Goal: Task Accomplishment & Management: Use online tool/utility

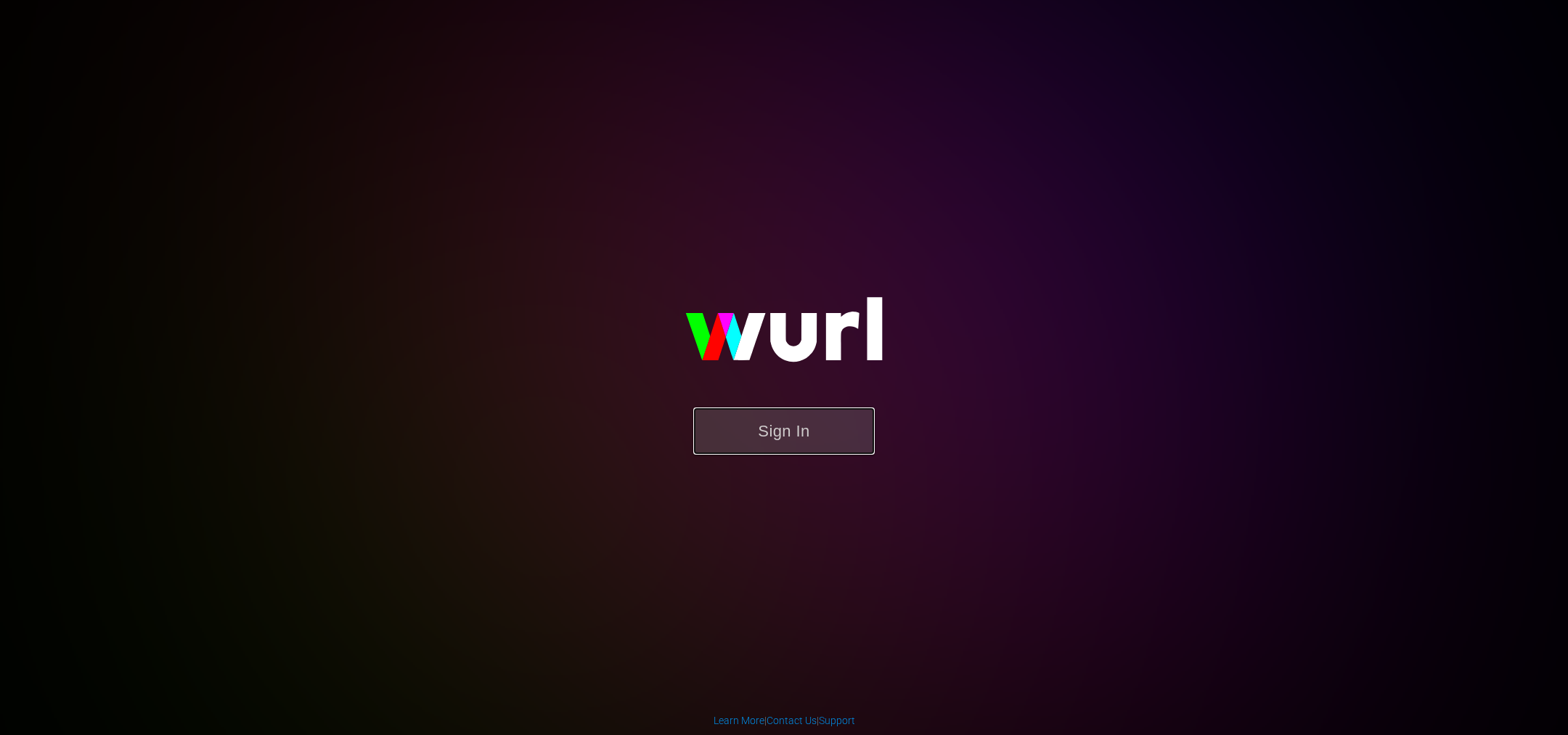
click at [810, 440] on button "Sign In" at bounding box center [784, 431] width 182 height 47
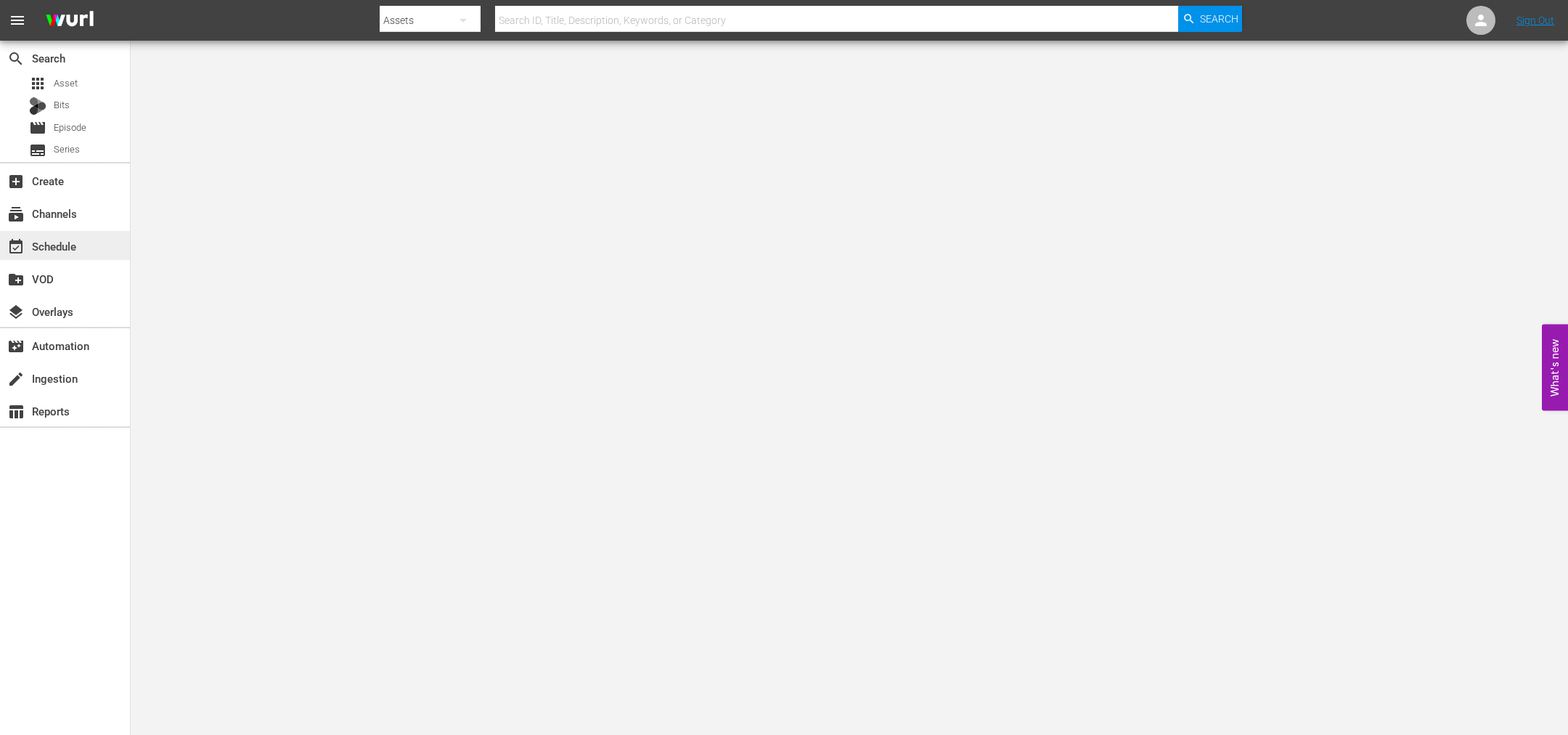
click at [71, 239] on div "event_available Schedule" at bounding box center [41, 243] width 82 height 13
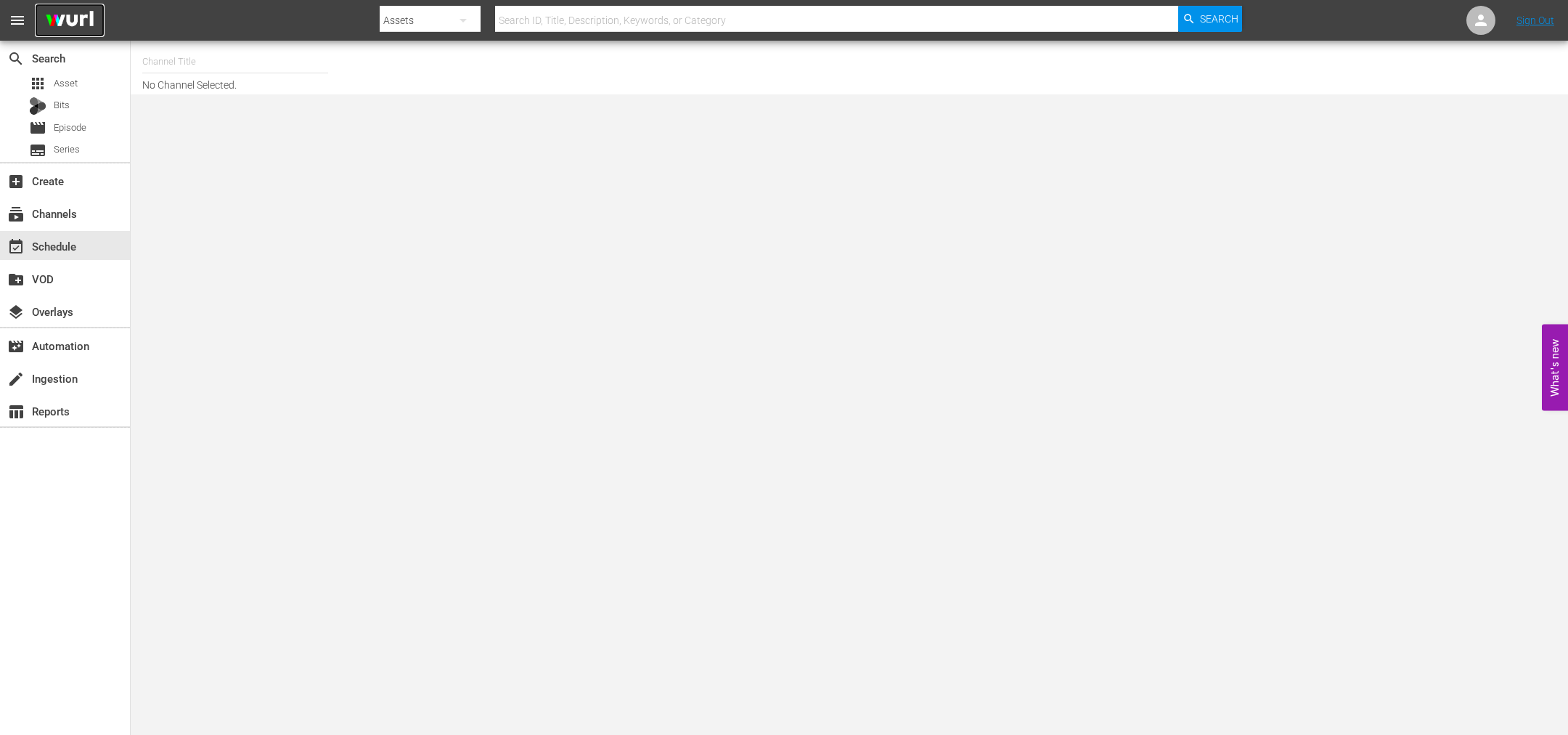
click at [84, 18] on img at bounding box center [70, 21] width 70 height 34
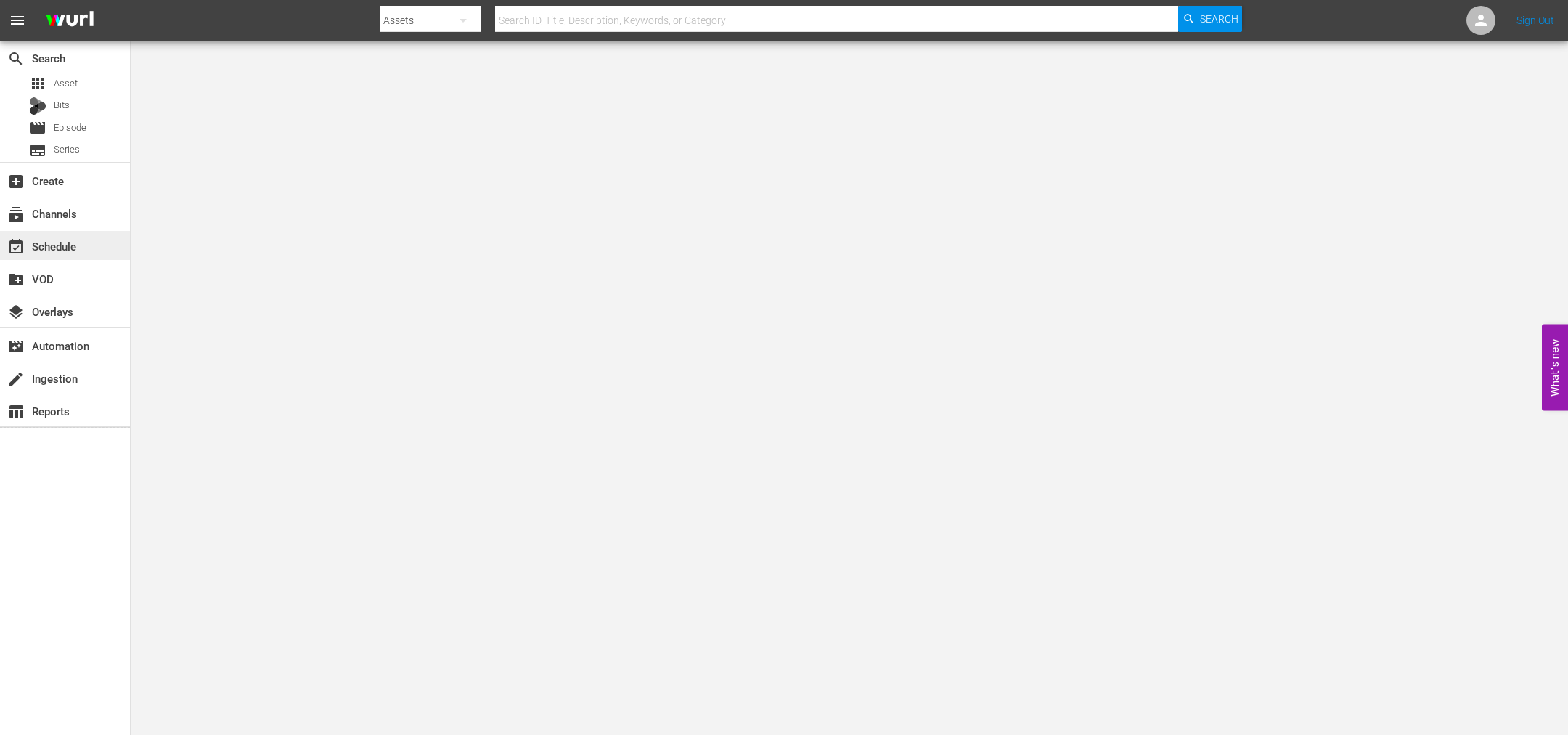
click at [67, 257] on div "event_available Schedule" at bounding box center [65, 245] width 130 height 29
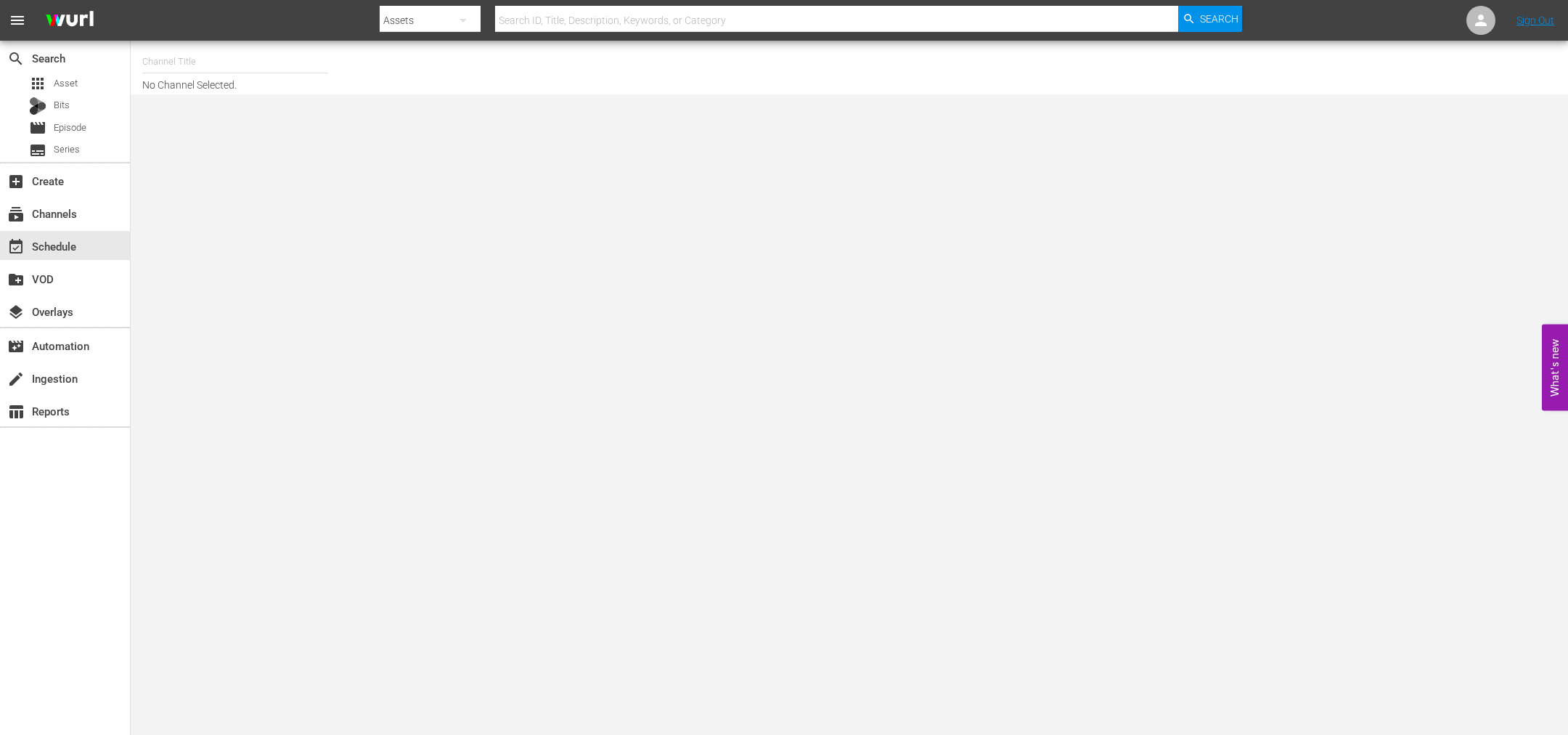
click at [197, 72] on input "text" at bounding box center [235, 62] width 186 height 35
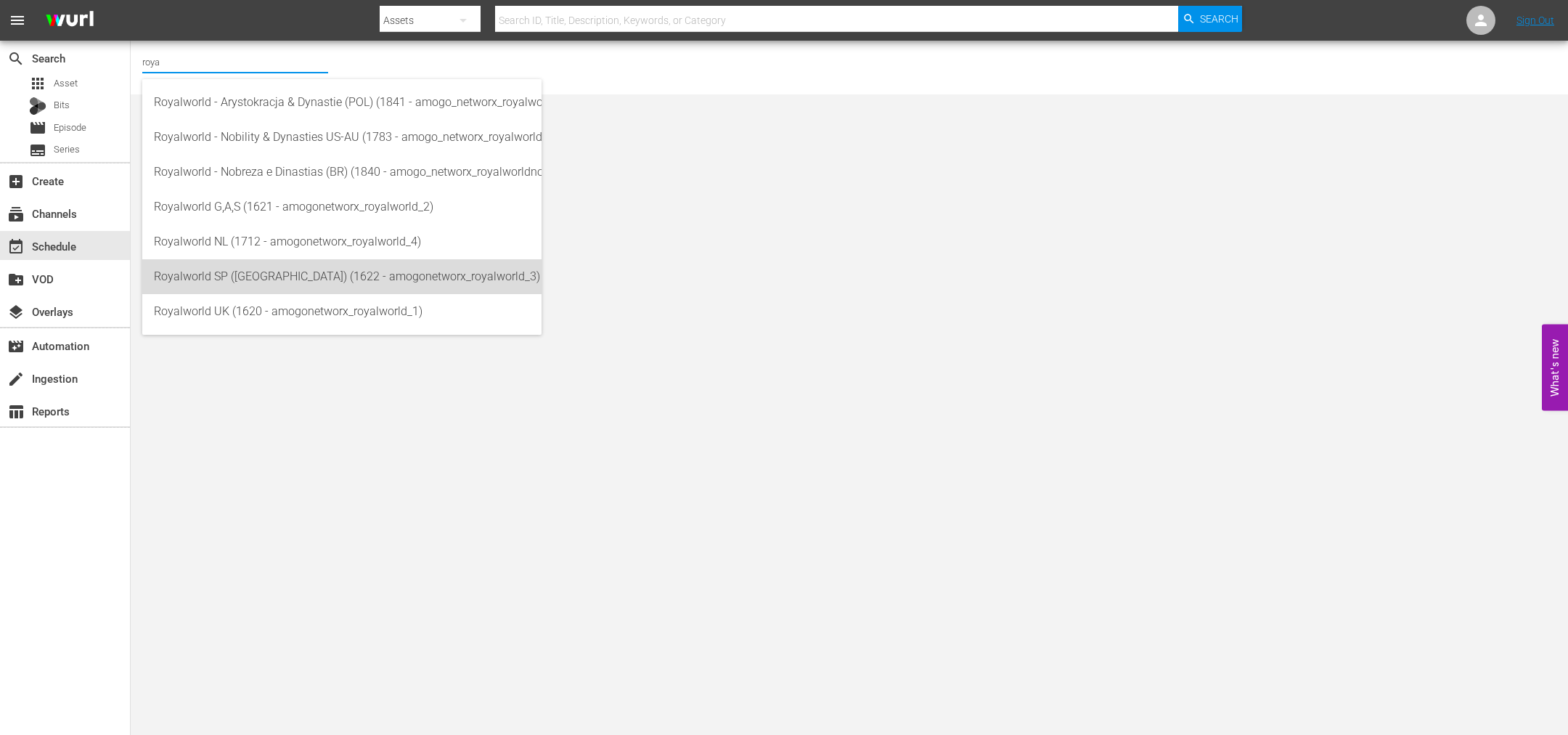
click at [275, 275] on div "Royalworld SP ([GEOGRAPHIC_DATA]) (1622 - amogonetworx_royalworld_3)" at bounding box center [342, 277] width 376 height 35
type input "Royalworld SP ([GEOGRAPHIC_DATA]) (1622 - amogonetworx_royalworld_3)"
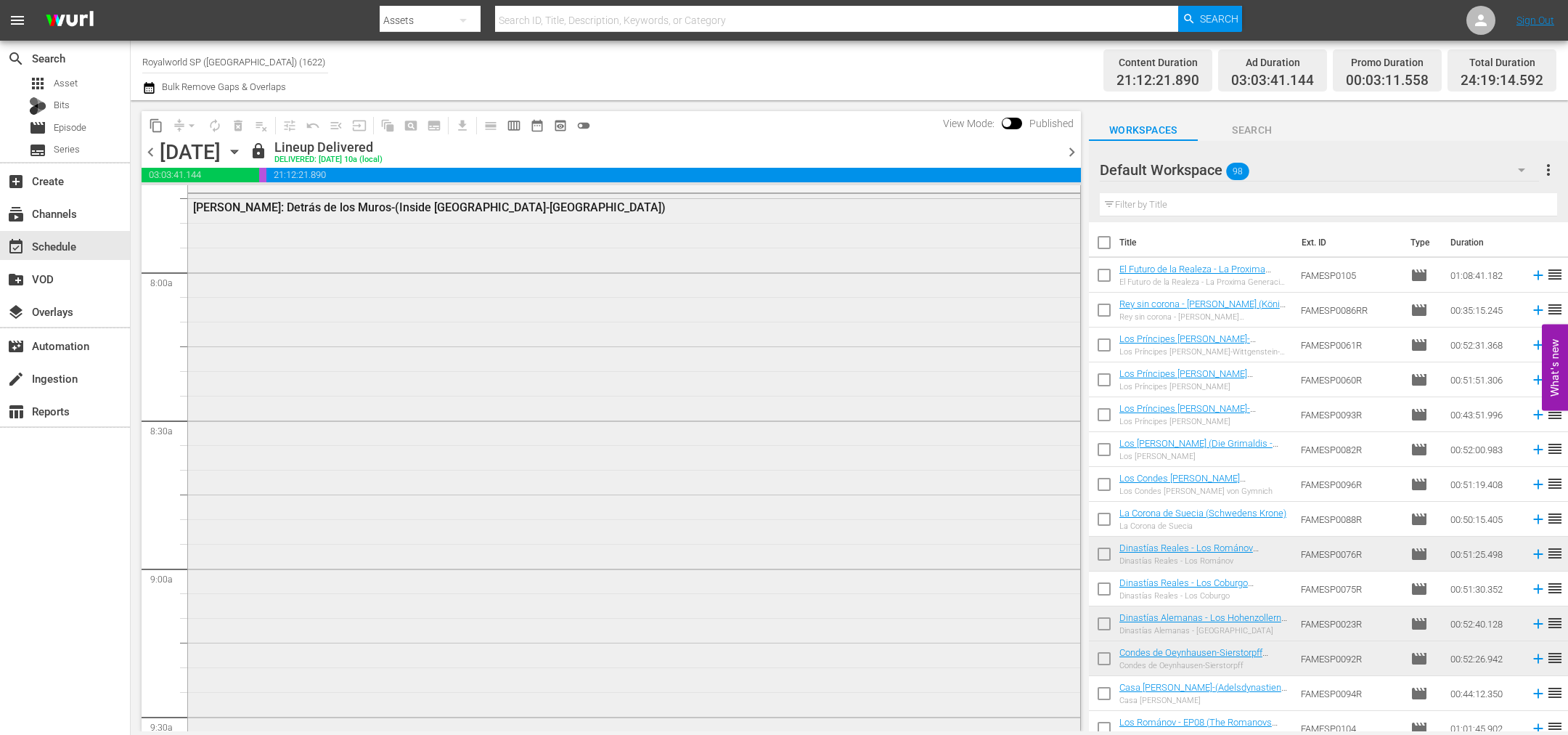
scroll to position [2178, 0]
